Goal: Task Accomplishment & Management: Use online tool/utility

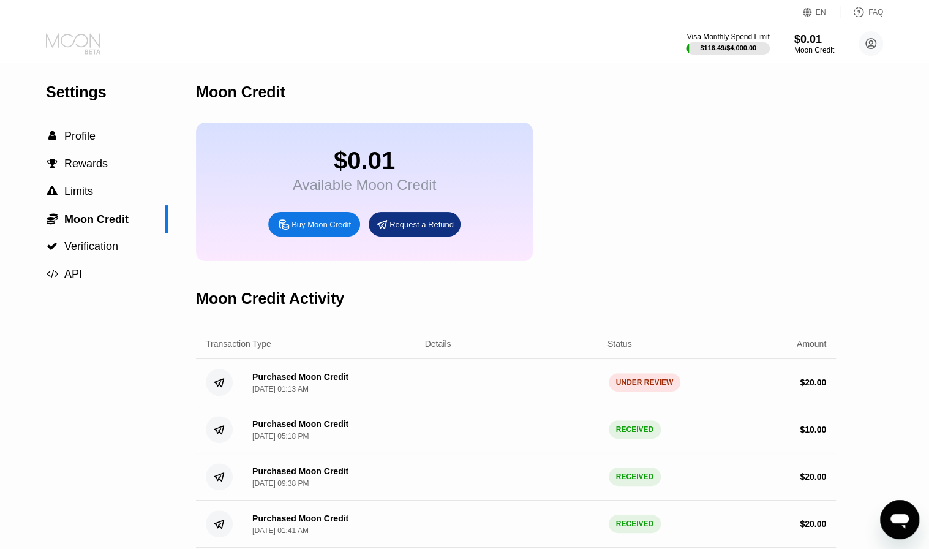
click at [89, 43] on icon at bounding box center [74, 43] width 57 height 21
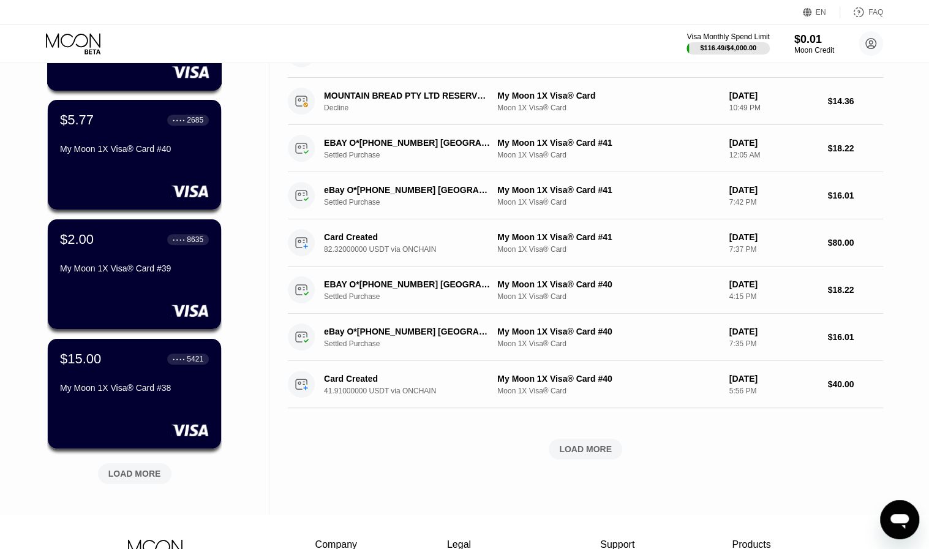
scroll to position [306, 0]
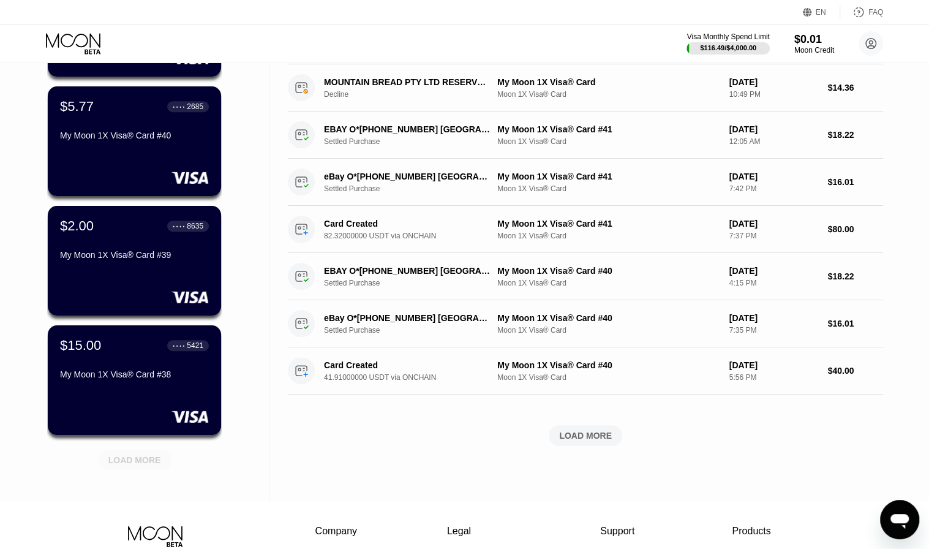
click at [143, 459] on div "LOAD MORE" at bounding box center [134, 459] width 53 height 11
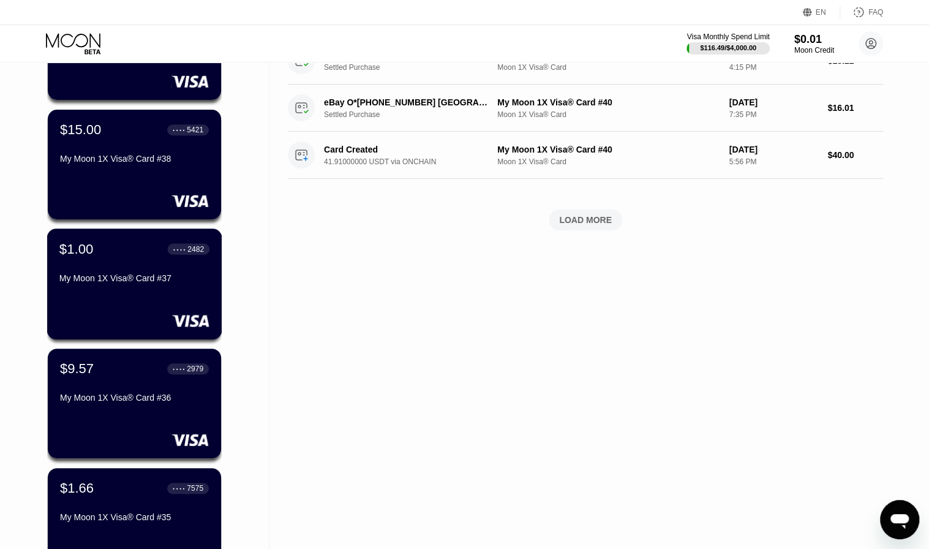
scroll to position [468, 0]
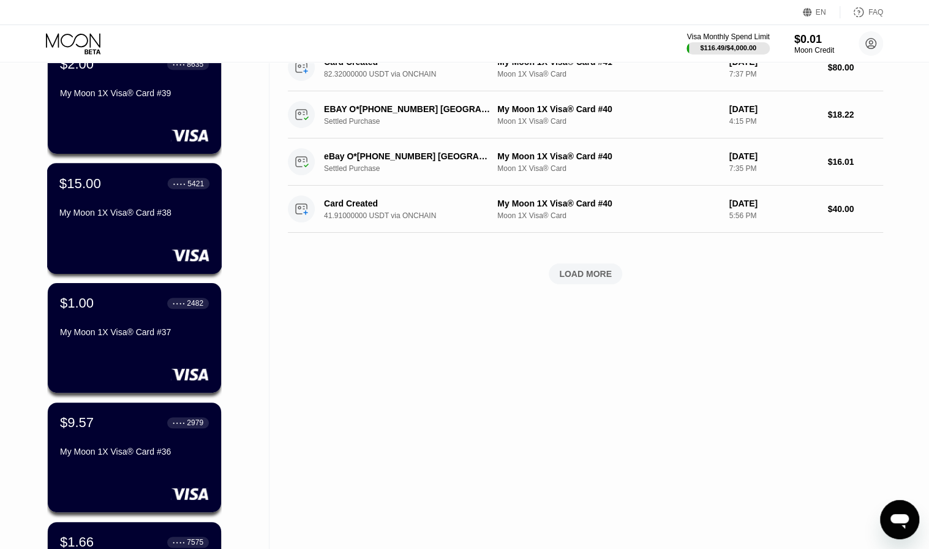
click at [127, 253] on div at bounding box center [134, 255] width 150 height 12
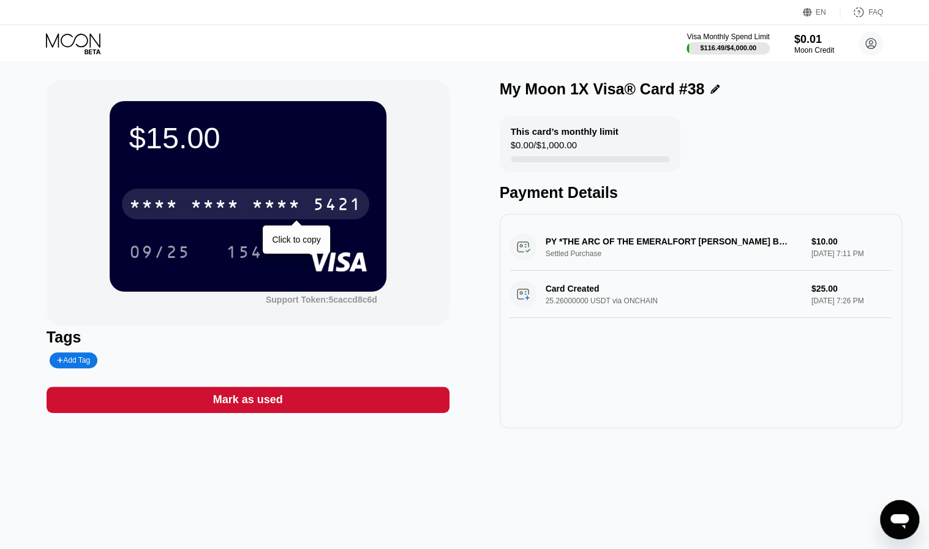
click at [197, 215] on div "* * * *" at bounding box center [214, 206] width 49 height 20
click at [156, 226] on div "* * * * * * * * * * * * 5421 Click to copy 09/25 154" at bounding box center [248, 215] width 238 height 72
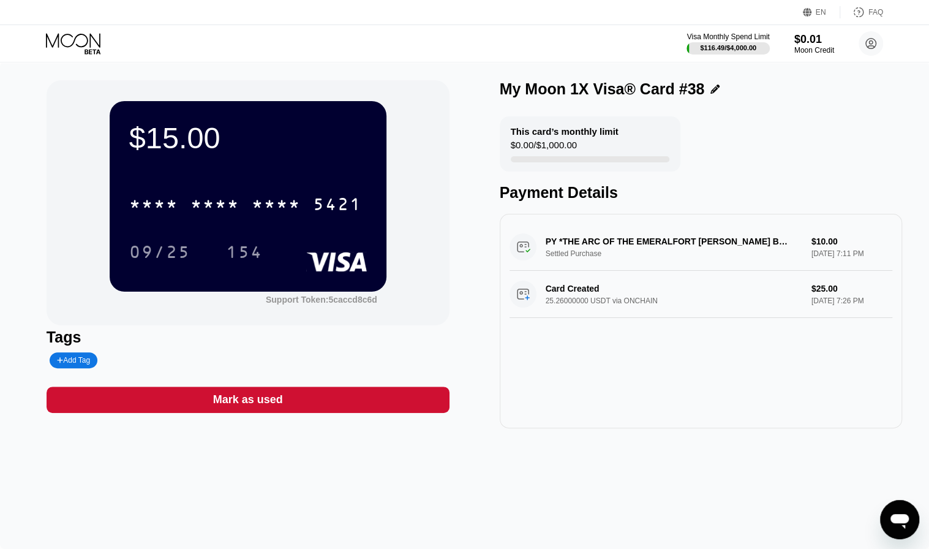
click at [153, 216] on div "* * * *" at bounding box center [153, 206] width 49 height 20
